Goal: Task Accomplishment & Management: Use online tool/utility

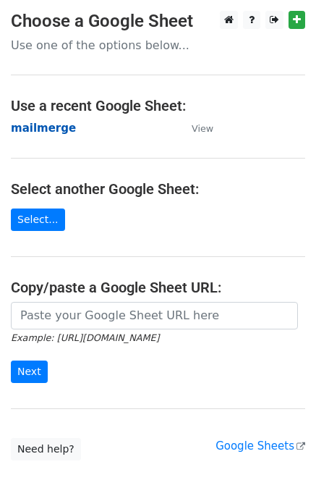
click at [41, 131] on strong "mailmerge" at bounding box center [43, 128] width 65 height 13
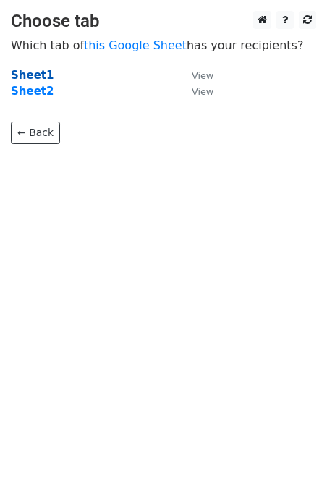
click at [30, 79] on strong "Sheet1" at bounding box center [32, 75] width 43 height 13
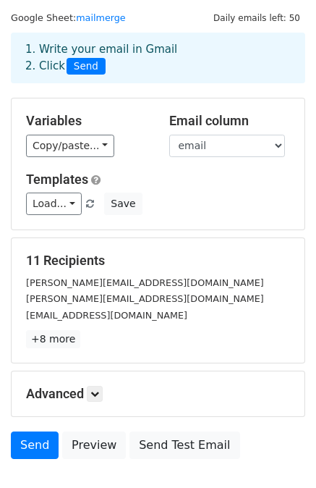
scroll to position [39, 0]
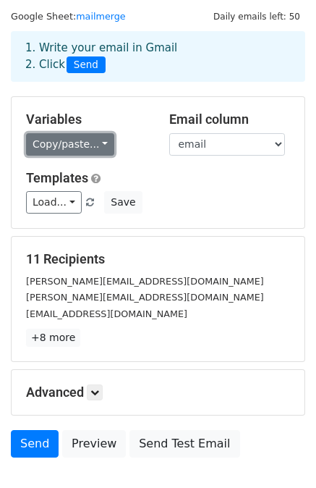
click at [93, 147] on link "Copy/paste..." at bounding box center [70, 144] width 88 height 22
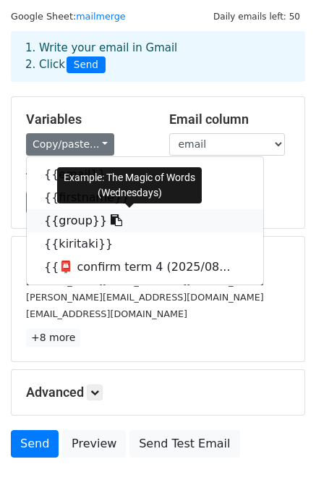
click at [68, 218] on link "{{group}}" at bounding box center [145, 220] width 237 height 23
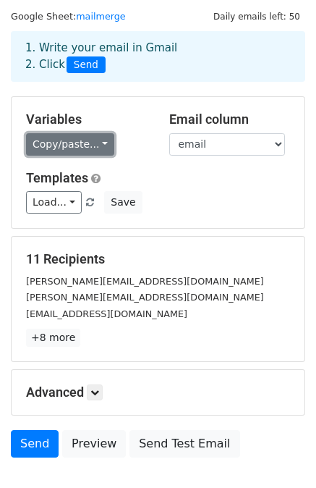
click at [93, 141] on link "Copy/paste..." at bounding box center [70, 144] width 88 height 22
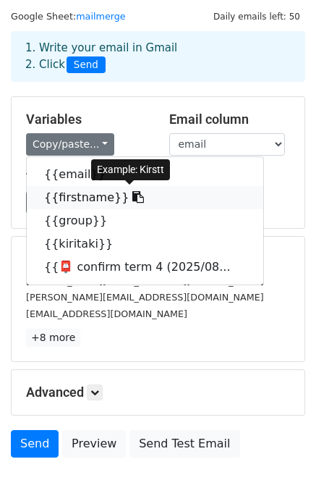
click at [81, 198] on link "{{firstname}}" at bounding box center [145, 197] width 237 height 23
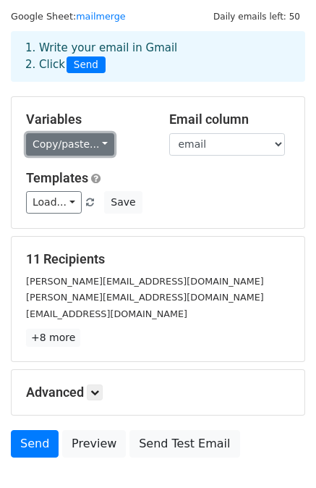
click at [96, 145] on link "Copy/paste..." at bounding box center [70, 144] width 88 height 22
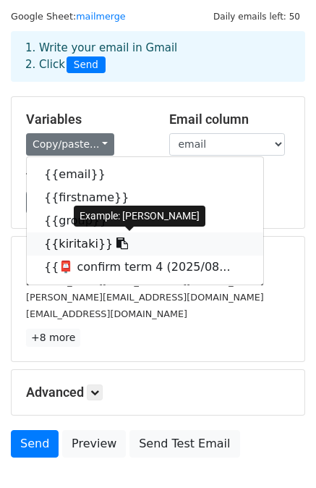
click at [82, 243] on link "{{kiritaki}}" at bounding box center [145, 243] width 237 height 23
